Goal: Task Accomplishment & Management: Manage account settings

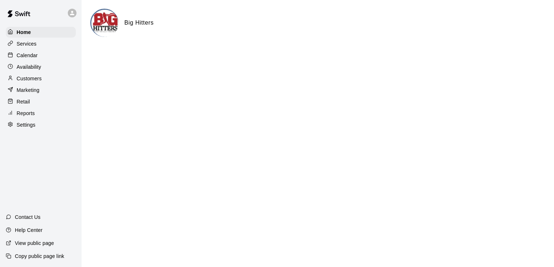
click at [36, 57] on p "Calendar" at bounding box center [27, 55] width 21 height 7
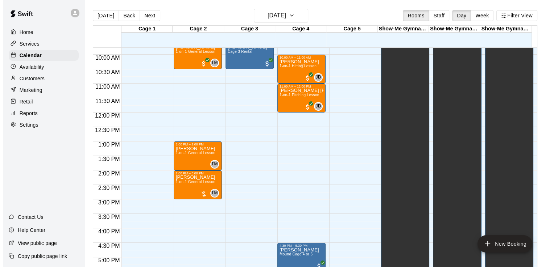
scroll to position [284, 0]
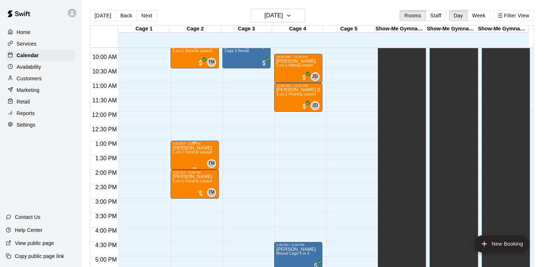
click at [198, 154] on span "1-on-1 General Lesson" at bounding box center [193, 152] width 40 height 4
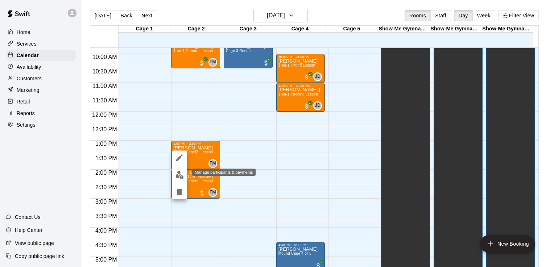
click at [178, 175] on img "edit" at bounding box center [179, 175] width 8 height 8
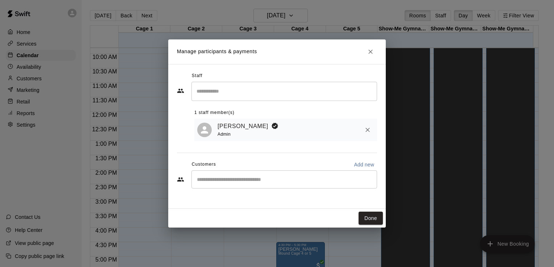
click at [352, 182] on input "Start typing to search customers..." at bounding box center [284, 179] width 179 height 7
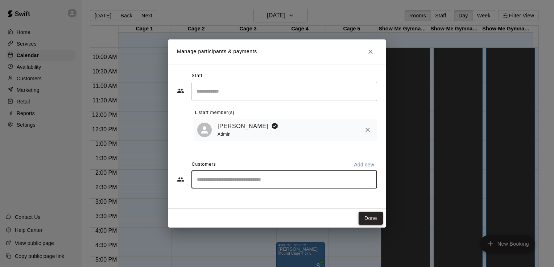
click at [370, 212] on button "Done" at bounding box center [370, 218] width 24 height 13
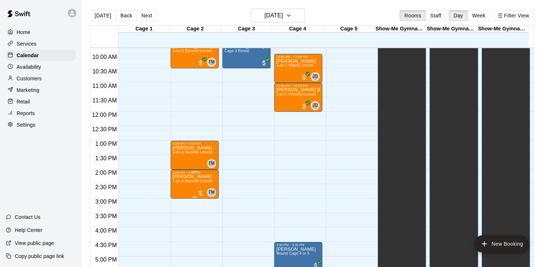
click at [202, 182] on span "1-on-1 General Lesson" at bounding box center [193, 181] width 40 height 4
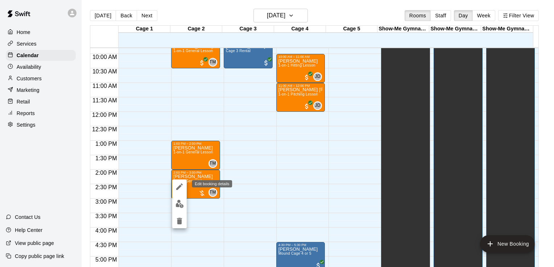
click at [182, 185] on icon "edit" at bounding box center [179, 187] width 7 height 7
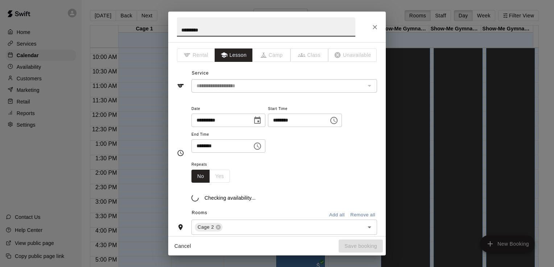
type input "**********"
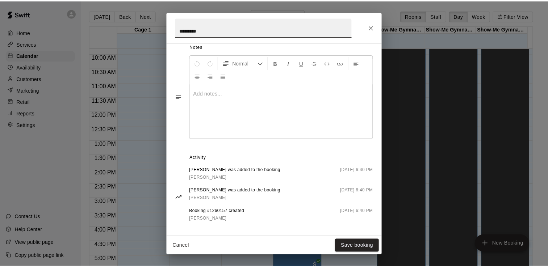
scroll to position [215, 0]
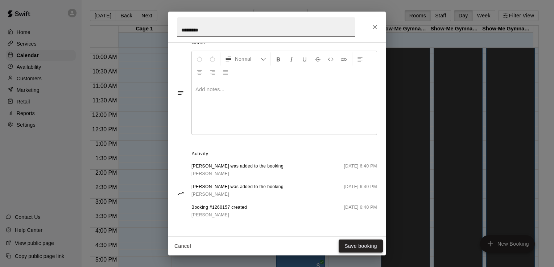
click at [354, 248] on button "Save booking" at bounding box center [361, 246] width 44 height 13
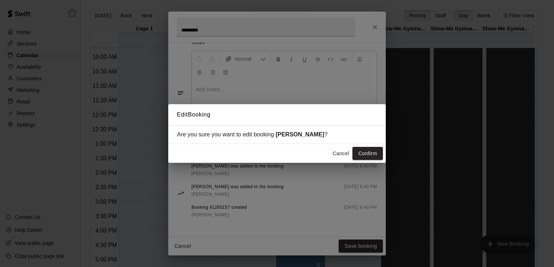
click at [343, 154] on button "Cancel" at bounding box center [340, 153] width 23 height 13
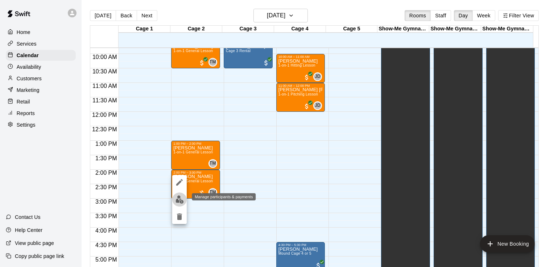
click at [180, 198] on img "edit" at bounding box center [179, 200] width 8 height 8
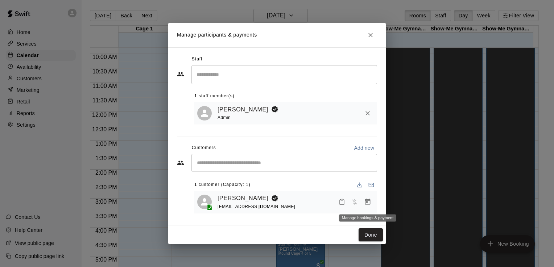
click at [369, 203] on icon "Manage bookings & payment" at bounding box center [367, 202] width 7 height 7
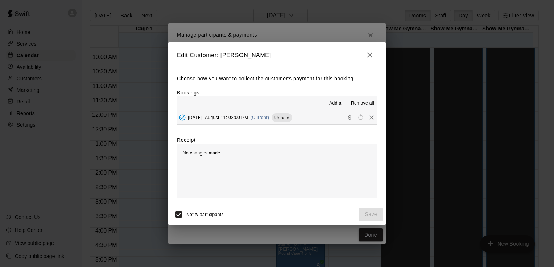
click at [231, 156] on div "No changes made" at bounding box center [277, 171] width 200 height 54
click at [208, 155] on span "No changes made" at bounding box center [201, 153] width 37 height 5
click at [262, 117] on span "(Current)" at bounding box center [259, 117] width 19 height 5
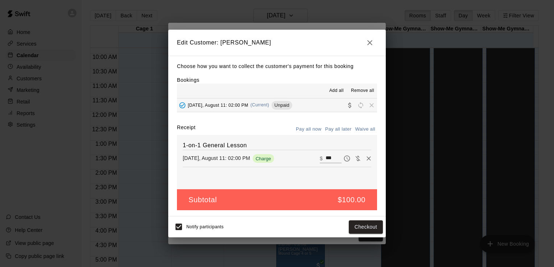
click at [370, 41] on icon "button" at bounding box center [369, 42] width 9 height 9
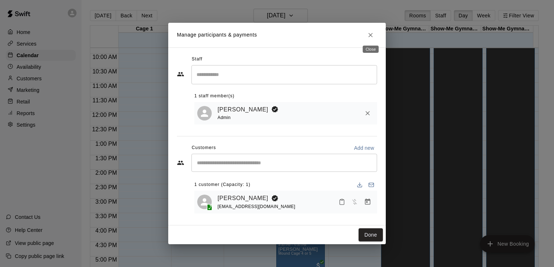
click at [371, 35] on icon "Close" at bounding box center [370, 35] width 4 height 4
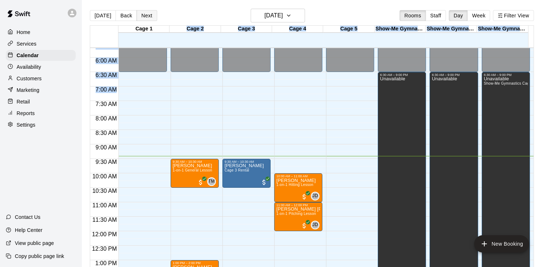
scroll to position [0, 0]
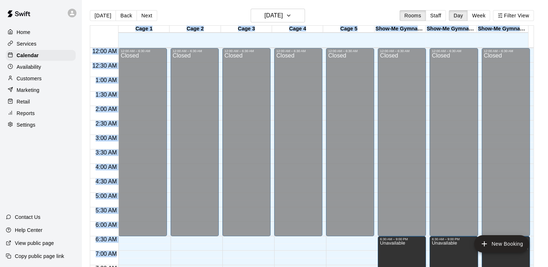
drag, startPoint x: 116, startPoint y: 96, endPoint x: 178, endPoint y: 8, distance: 107.6
click at [178, 8] on main "[DATE] Back [DATE][DATE] Rooms Staff Day Week Filter View Cage 1 11 Mon Cage 2 …" at bounding box center [315, 139] width 467 height 279
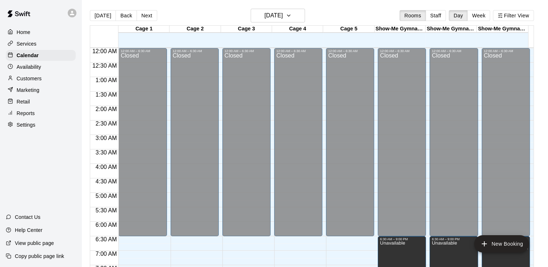
click at [178, 8] on main "[DATE] Back [DATE][DATE] Rooms Staff Day Week Filter View Cage 1 11 Mon Cage 2 …" at bounding box center [315, 139] width 467 height 279
click at [145, 16] on button "Next" at bounding box center [147, 15] width 20 height 11
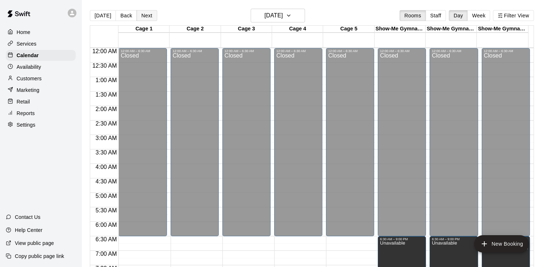
click at [146, 15] on button "Next" at bounding box center [147, 15] width 20 height 11
click at [151, 16] on button "Next" at bounding box center [147, 15] width 20 height 11
click at [49, 33] on div "Home" at bounding box center [41, 32] width 70 height 11
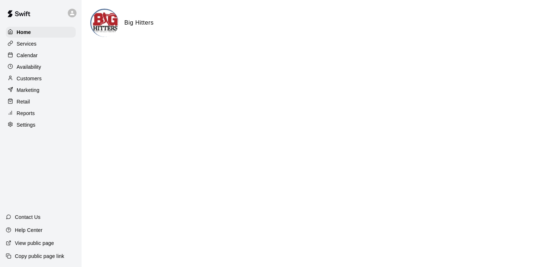
click at [50, 43] on div "Services" at bounding box center [41, 43] width 70 height 11
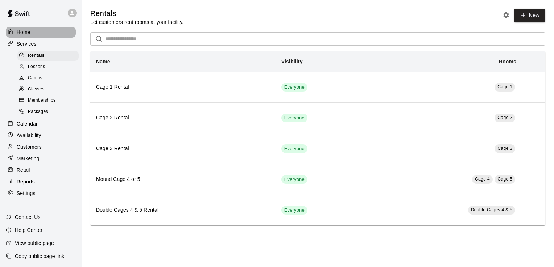
click at [51, 32] on div "Home" at bounding box center [41, 32] width 70 height 11
